Goal: Information Seeking & Learning: Learn about a topic

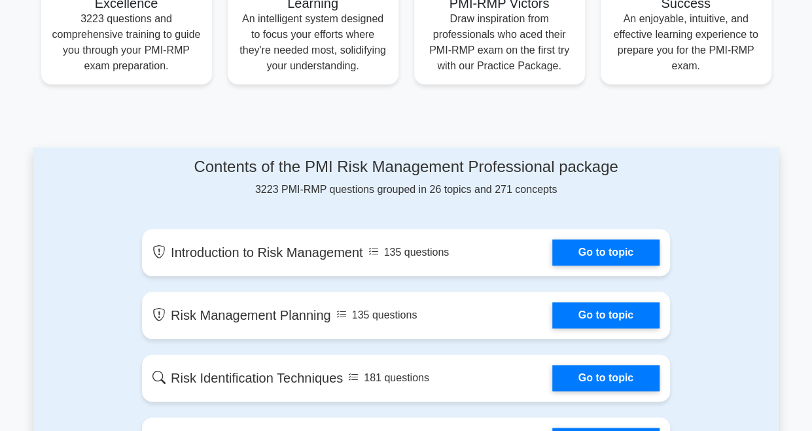
scroll to position [589, 0]
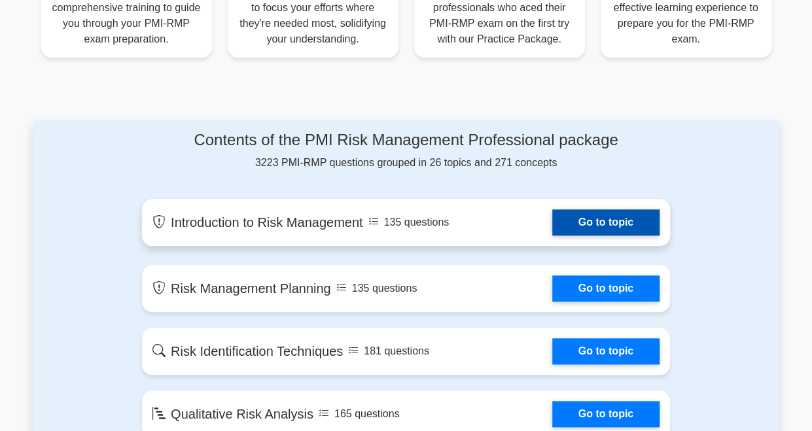
click at [583, 225] on link "Go to topic" at bounding box center [605, 222] width 107 height 26
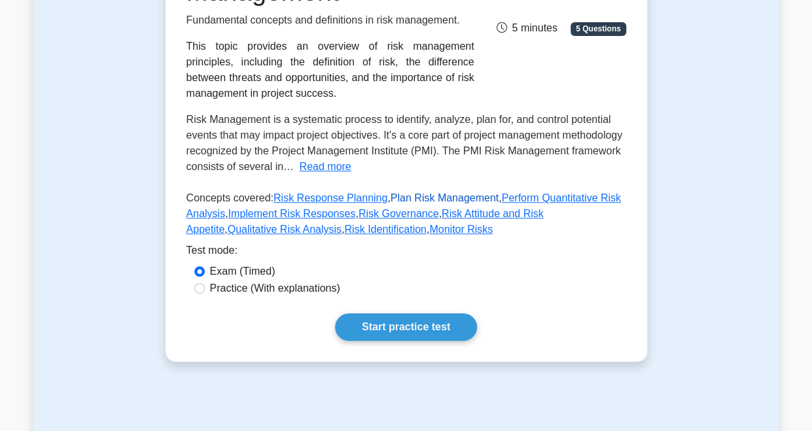
scroll to position [327, 0]
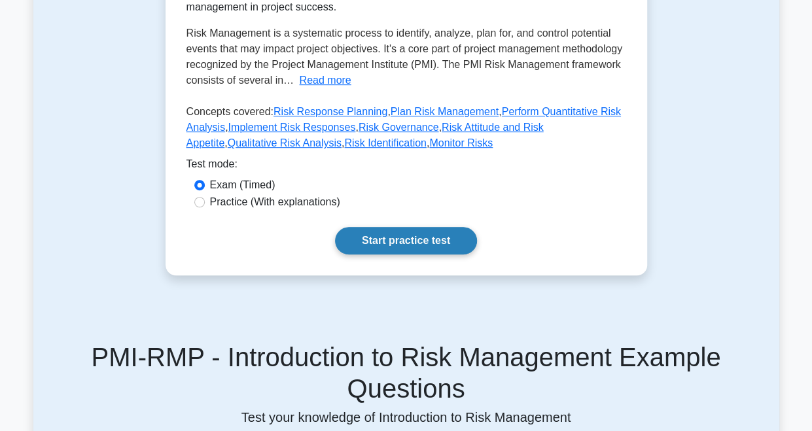
click at [398, 232] on link "Start practice test" at bounding box center [406, 240] width 142 height 27
